Goal: Check status: Check status

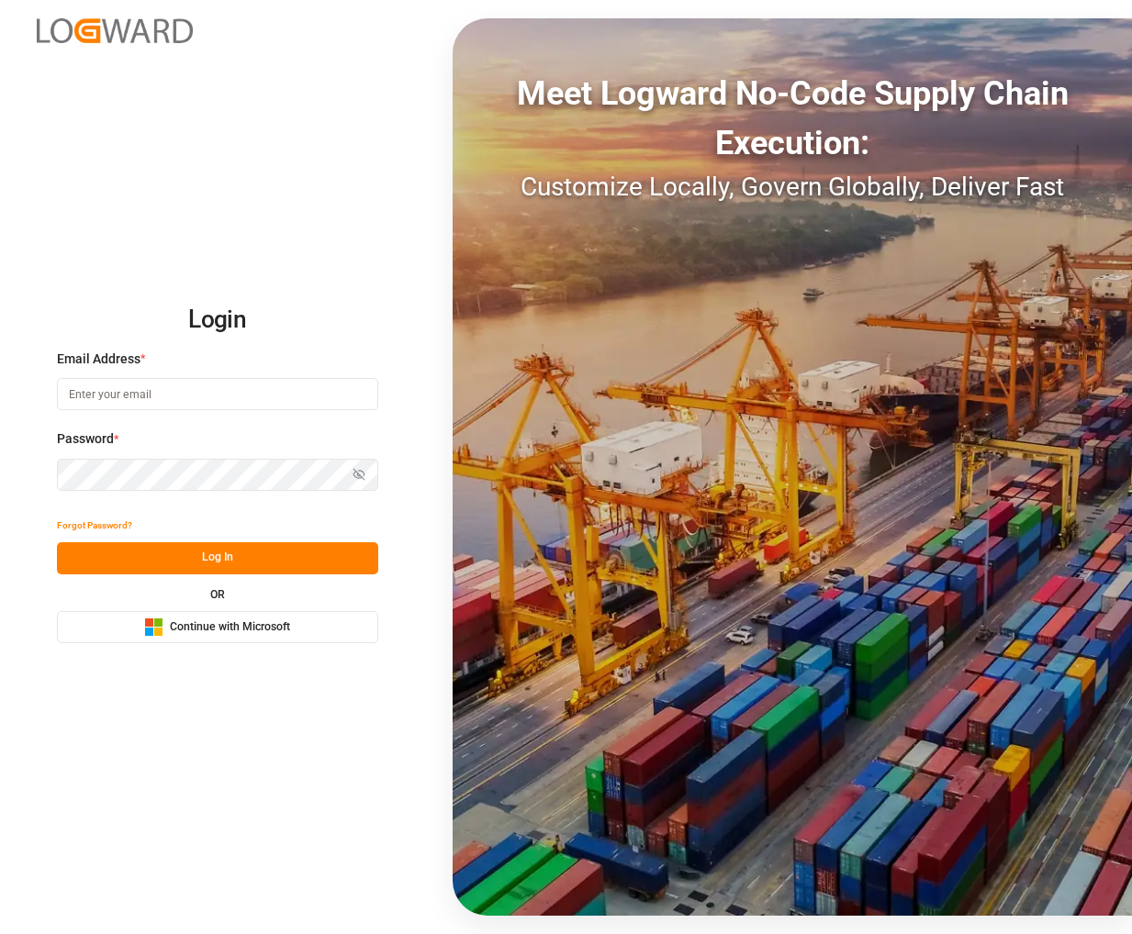
click at [230, 633] on span "Continue with Microsoft" at bounding box center [230, 628] width 120 height 17
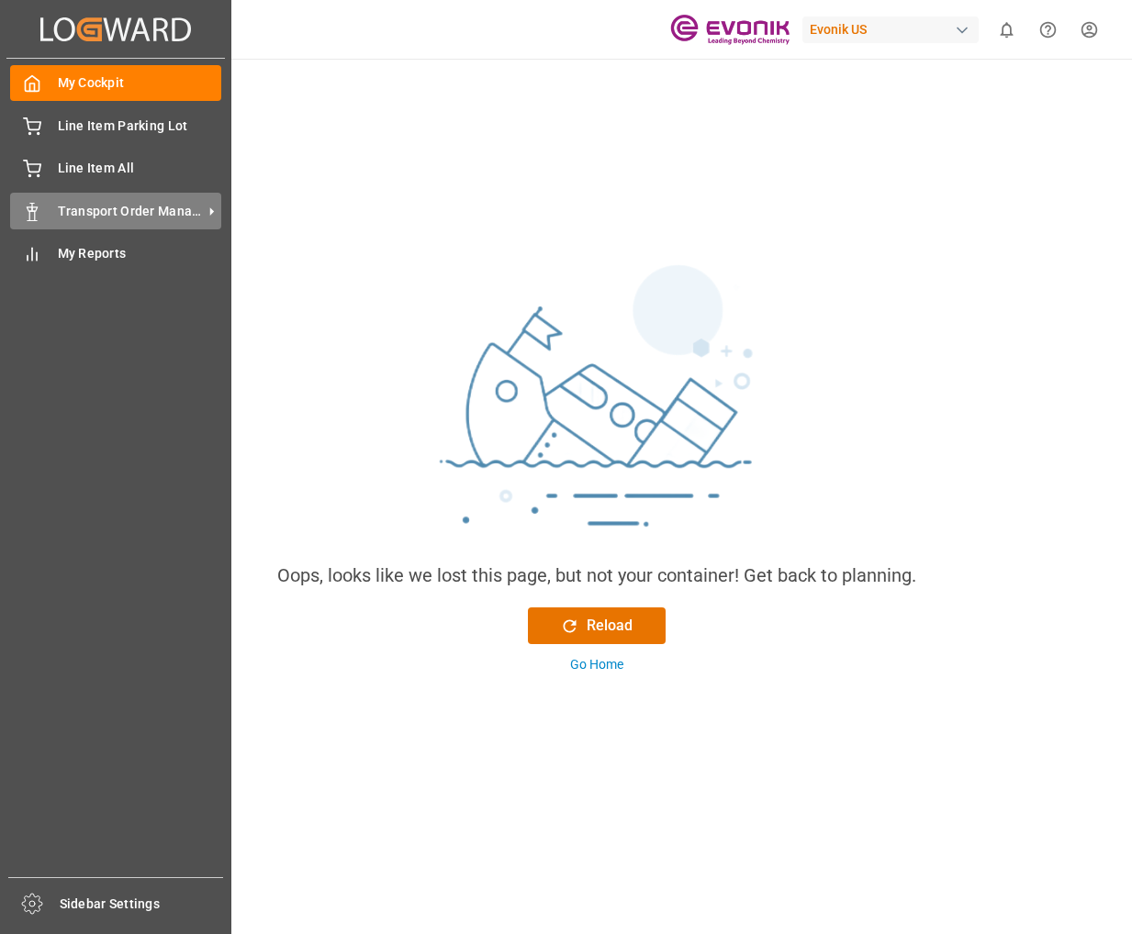
click at [96, 200] on div "Transport Order Management Transport Order Management" at bounding box center [115, 211] width 211 height 36
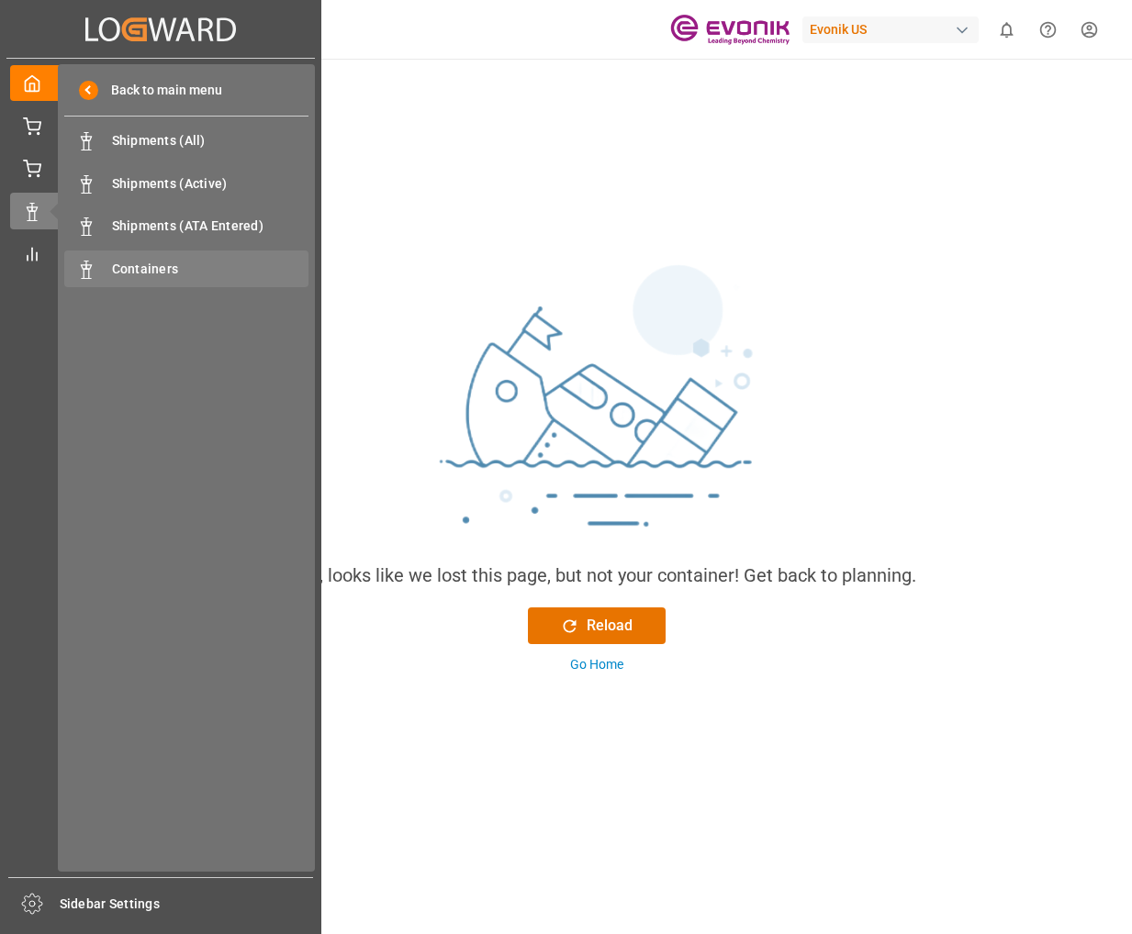
click at [159, 271] on span "Containers" at bounding box center [210, 269] width 197 height 19
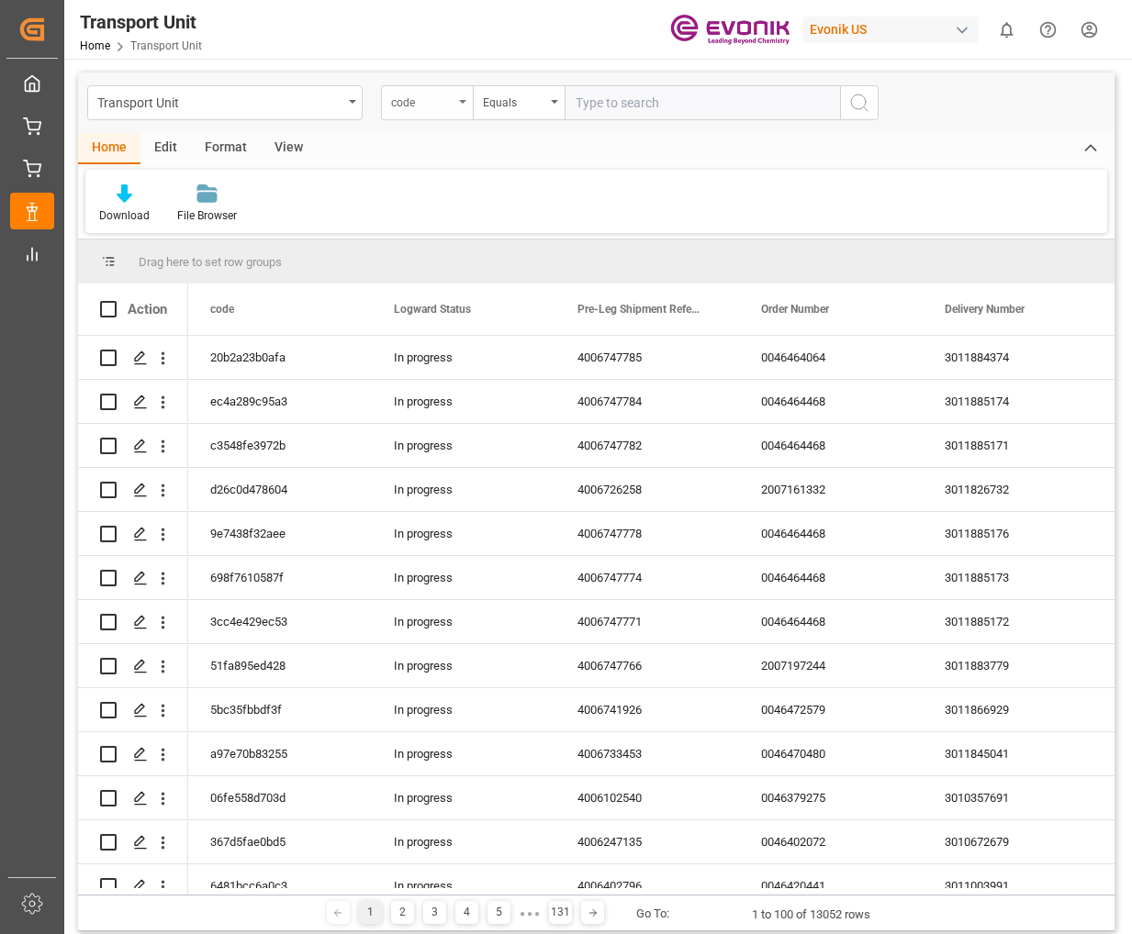
click at [465, 103] on icon "open menu" at bounding box center [462, 102] width 7 height 4
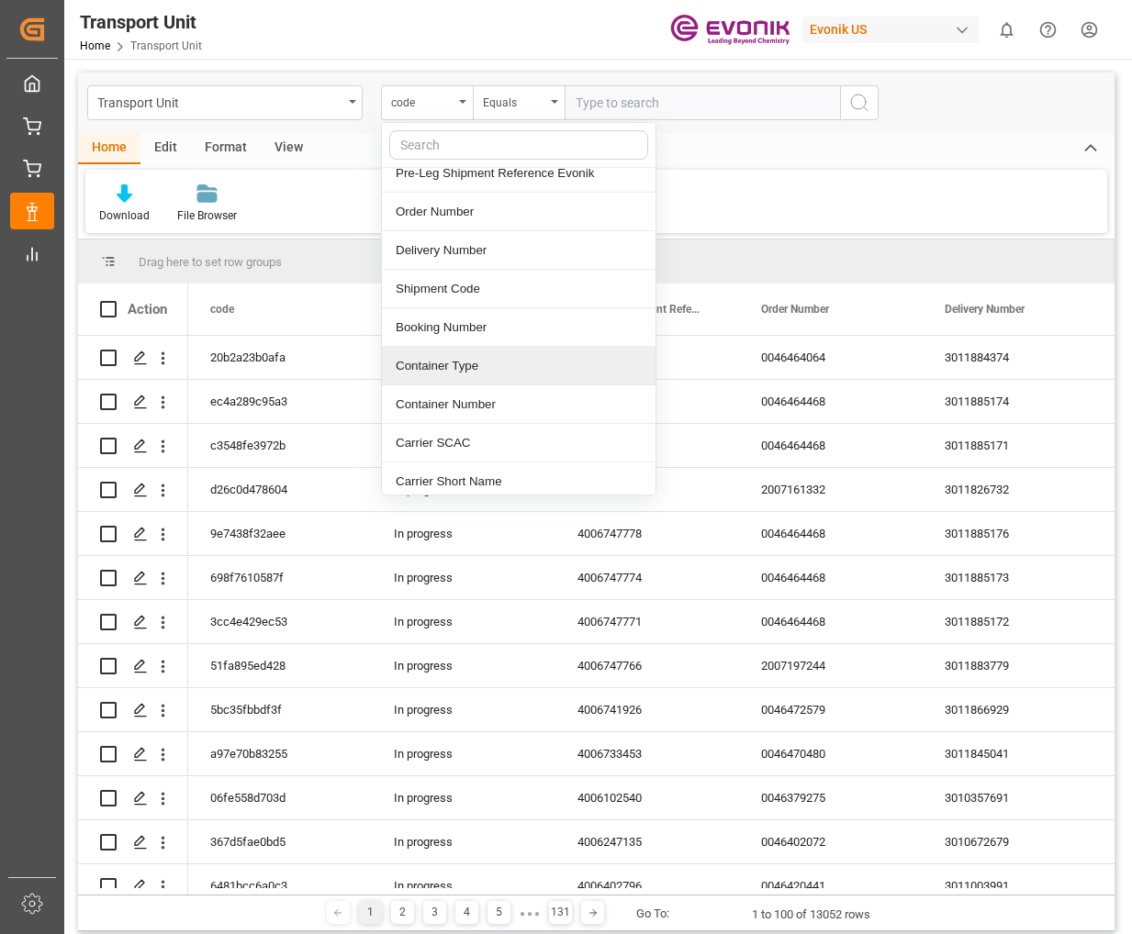
scroll to position [92, 0]
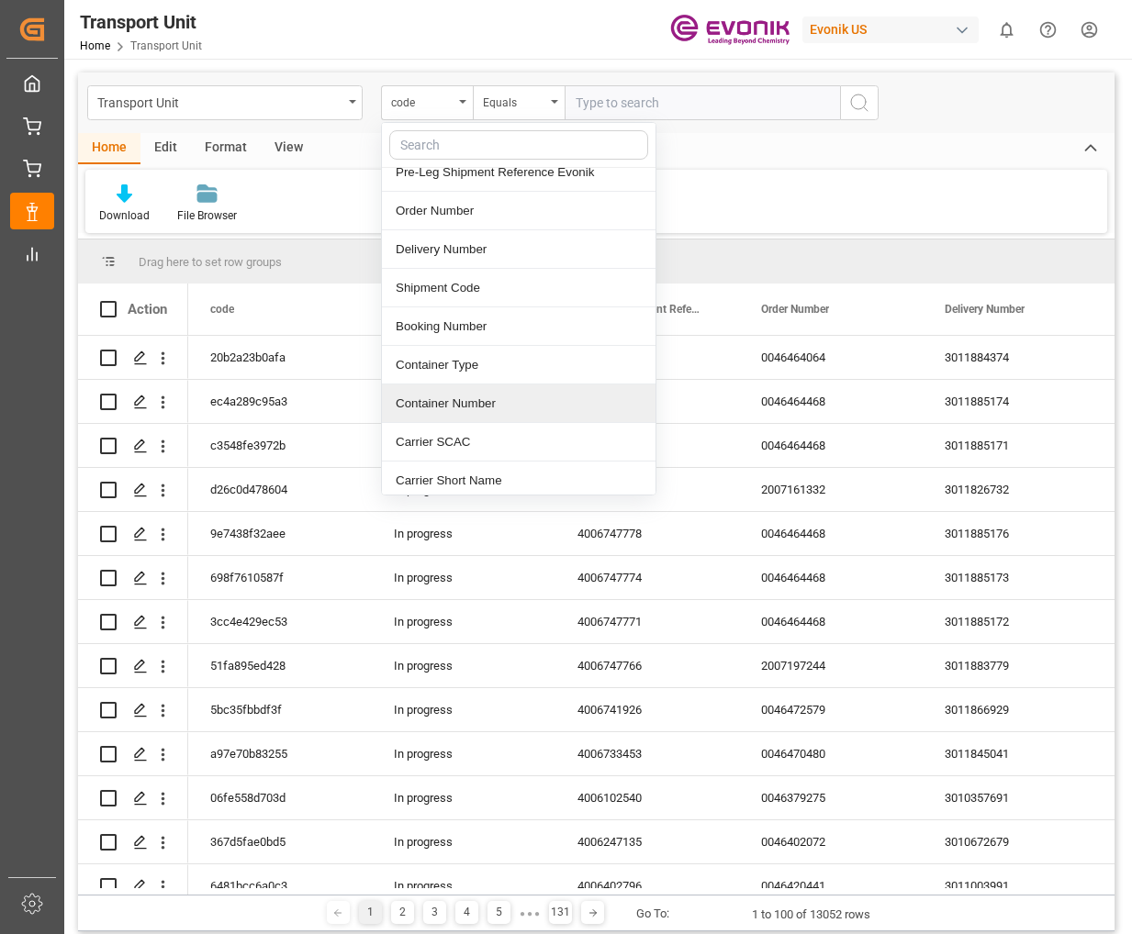
click at [454, 395] on div "Container Number" at bounding box center [519, 404] width 274 height 39
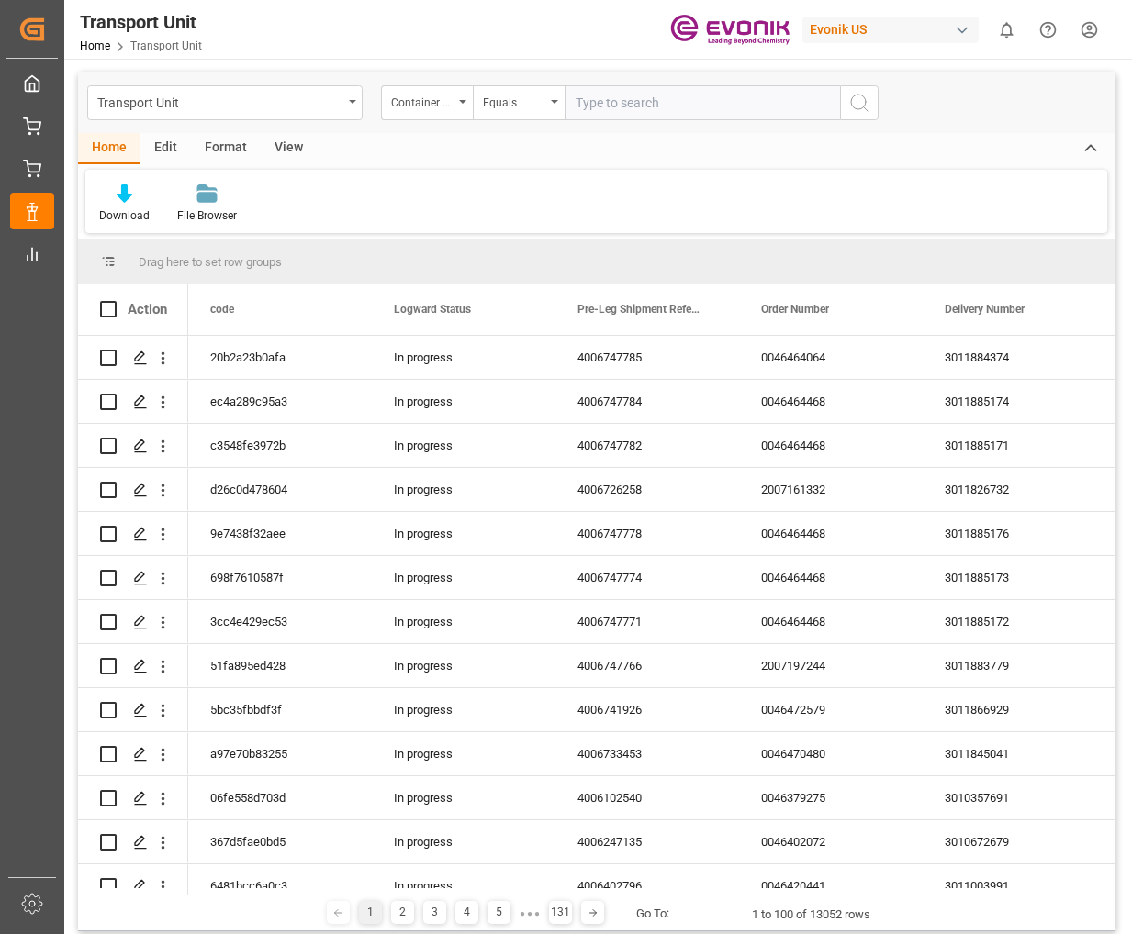
click at [598, 103] on input "text" at bounding box center [702, 102] width 275 height 35
type input "MSDU1889016"
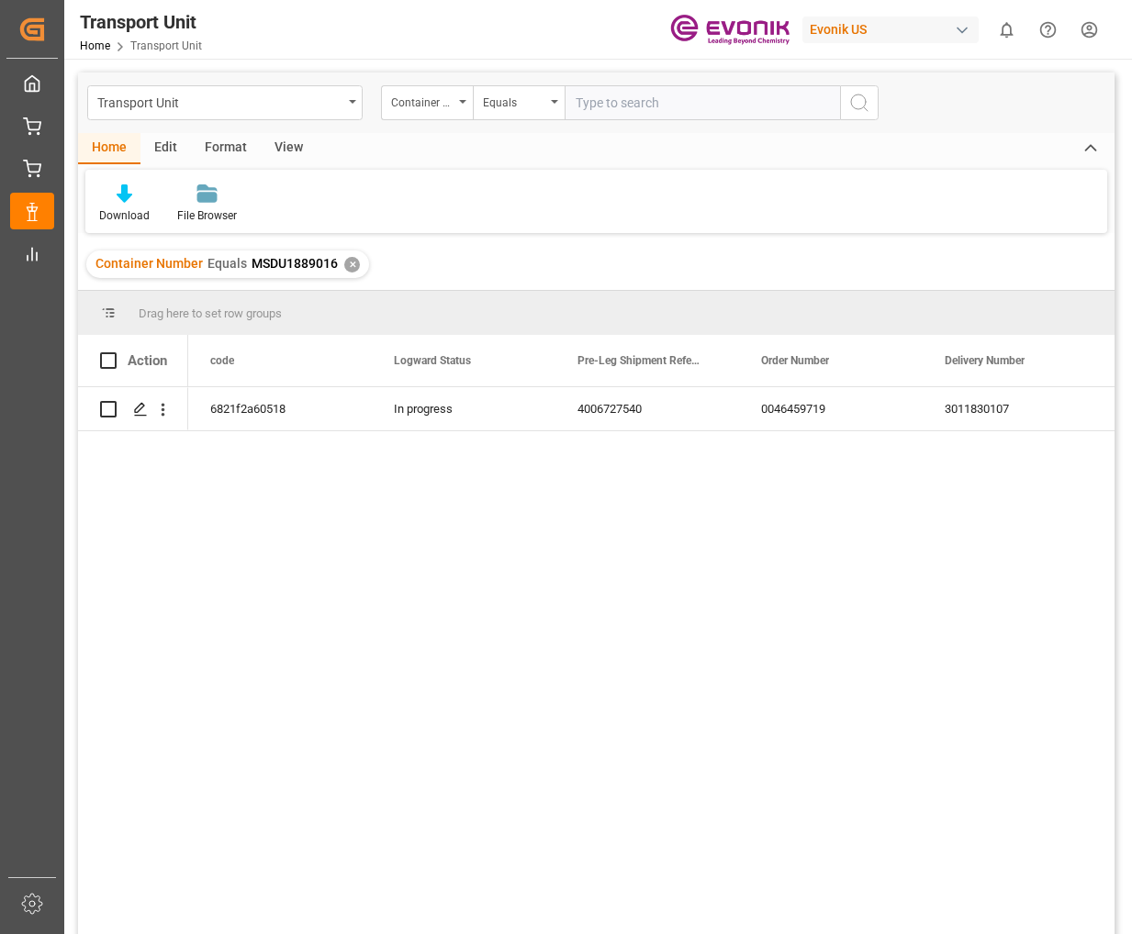
click at [729, 233] on div "Download File Browser" at bounding box center [596, 201] width 1022 height 63
